Goal: Task Accomplishment & Management: Use online tool/utility

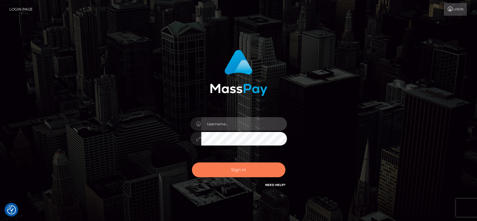
type input "fr.es"
click at [236, 163] on button "Sign in" at bounding box center [238, 169] width 93 height 15
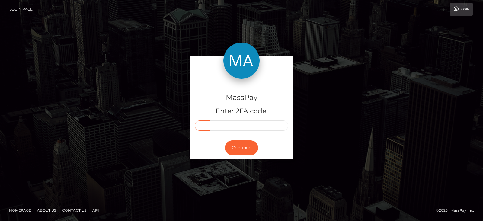
click at [202, 120] on input "text" at bounding box center [203, 125] width 16 height 10
paste input "2"
type input "2"
type input "4"
type input "0"
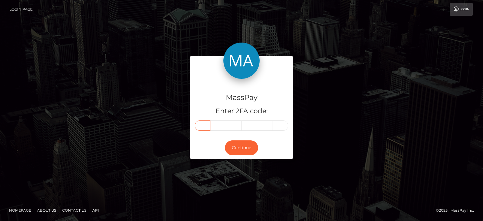
type input "7"
type input "8"
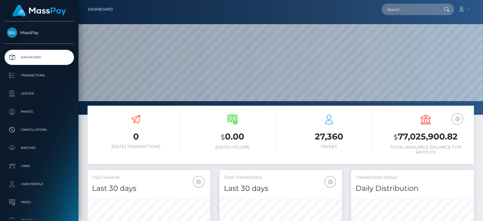
scroll to position [165, 122]
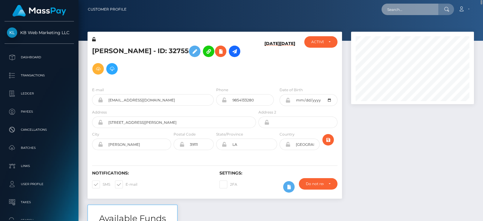
click at [398, 5] on input "text" at bounding box center [409, 9] width 57 height 11
paste input "heymarylin.10@icloud.com"
click at [395, 9] on input "heymarylin.10@icloud.com" at bounding box center [409, 9] width 57 height 11
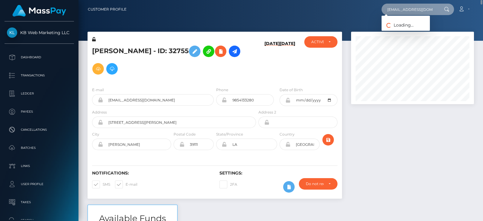
paste input "marylinonly1998@gmail"
type input "marylinonly1998@gmail.com"
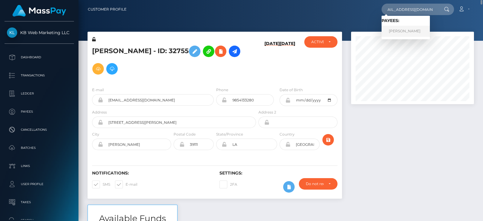
scroll to position [0, 0]
click at [390, 30] on link "Mary lin xena Sarcon" at bounding box center [405, 31] width 48 height 11
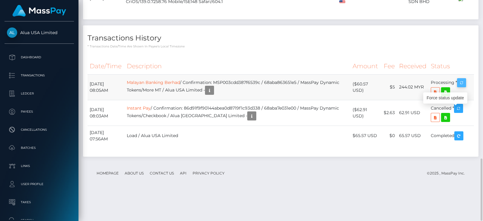
scroll to position [562, 0]
click at [459, 87] on icon "button" at bounding box center [460, 83] width 7 height 8
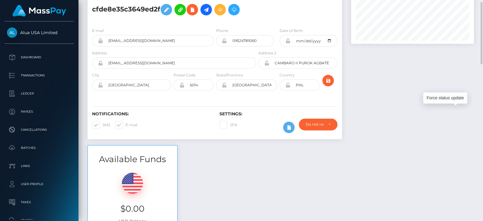
scroll to position [0, 0]
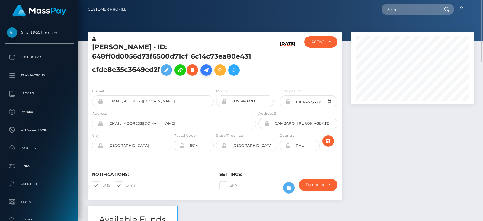
click at [207, 71] on icon at bounding box center [205, 70] width 7 height 8
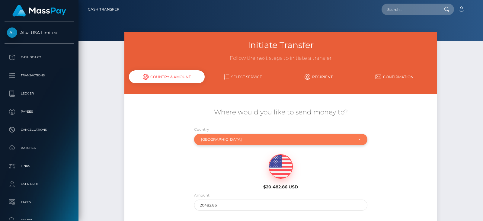
click at [237, 142] on div "[GEOGRAPHIC_DATA]" at bounding box center [280, 139] width 173 height 11
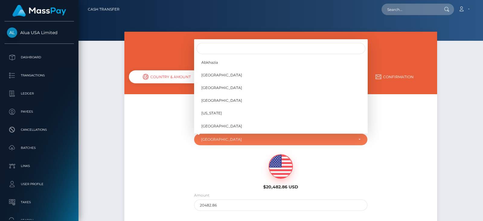
scroll to position [1841, 0]
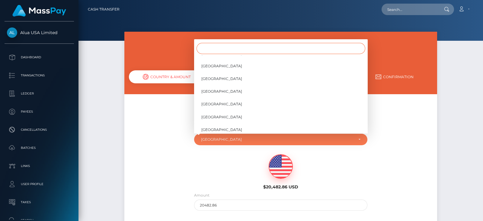
click at [231, 52] on input "Search" at bounding box center [280, 48] width 169 height 11
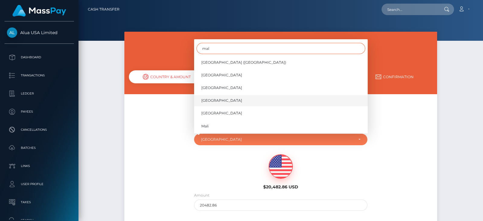
type input "mal"
click at [223, 98] on link "Malaysia" at bounding box center [280, 100] width 173 height 11
select select "MYS"
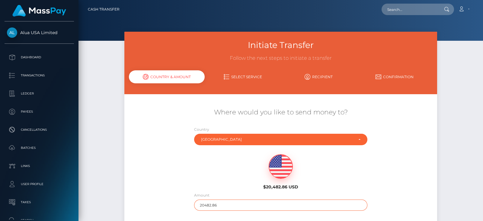
drag, startPoint x: 235, startPoint y: 204, endPoint x: 182, endPoint y: 207, distance: 52.9
click at [182, 207] on div "Where would you like to send money to? Country Abkhazia Afghanistan Albania Alg…" at bounding box center [280, 159] width 313 height 109
type input "200"
click at [178, 162] on div "$20,482.86 USD" at bounding box center [280, 170] width 261 height 44
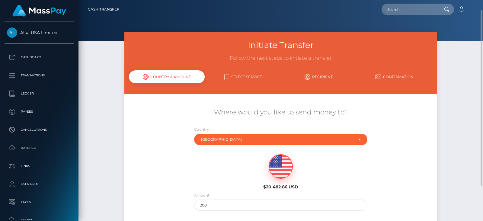
scroll to position [57, 0]
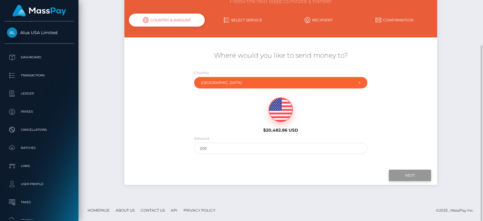
click at [412, 174] on input "Next" at bounding box center [409, 174] width 42 height 11
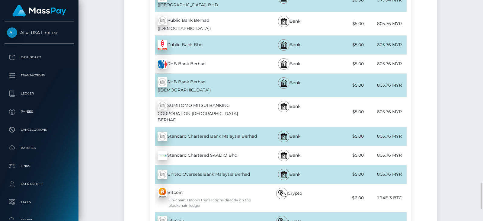
scroll to position [1529, 0]
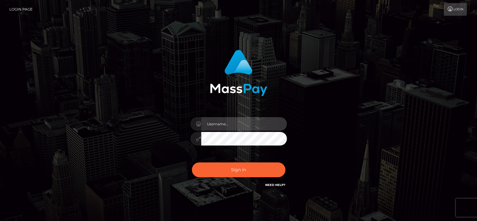
type input "fr.es"
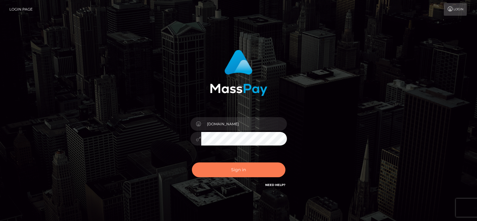
click at [230, 169] on button "Sign in" at bounding box center [238, 169] width 93 height 15
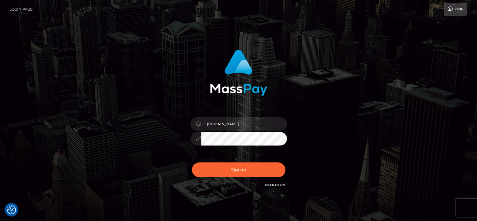
click at [216, 87] on img at bounding box center [238, 73] width 57 height 46
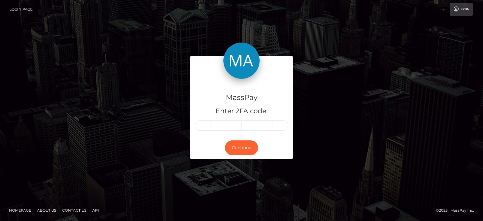
type input "5"
type input "2"
type input "5"
type input "2"
type input "0"
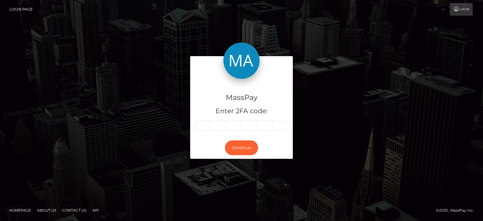
type input "7"
click at [241, 143] on button "Continue" at bounding box center [241, 147] width 33 height 15
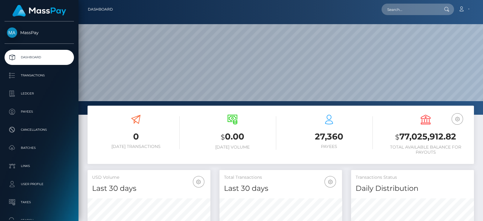
scroll to position [107, 122]
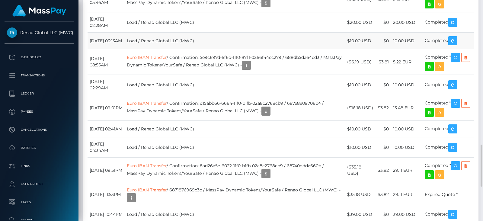
scroll to position [72, 122]
